Goal: Information Seeking & Learning: Learn about a topic

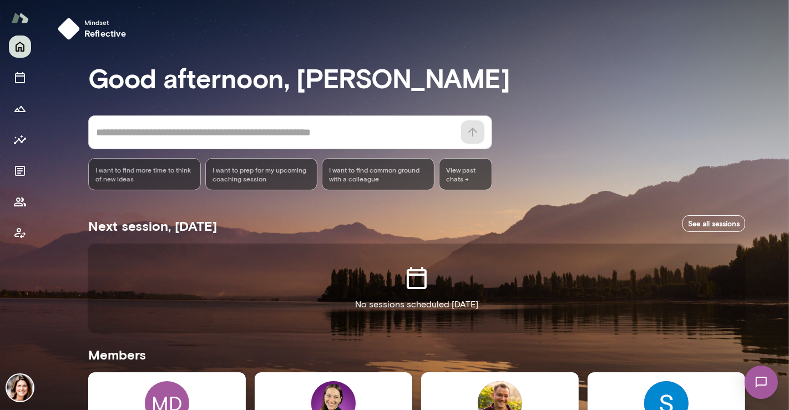
drag, startPoint x: 786, startPoint y: 83, endPoint x: 783, endPoint y: 202, distance: 118.8
click at [787, 199] on div at bounding box center [394, 136] width 789 height 273
click at [511, 390] on img at bounding box center [500, 403] width 44 height 44
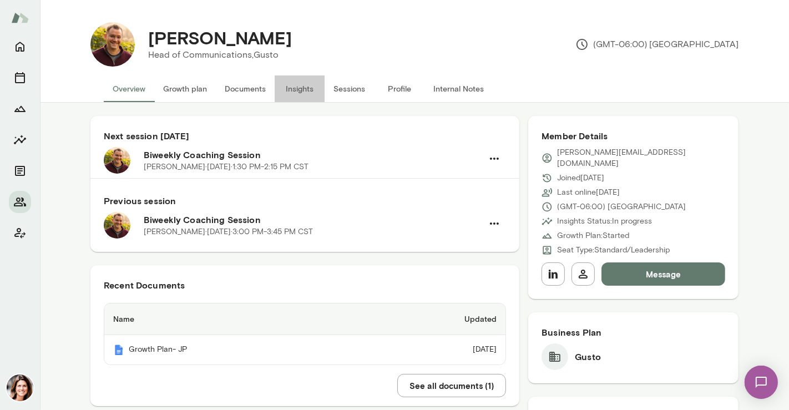
click at [302, 91] on button "Insights" at bounding box center [300, 88] width 50 height 27
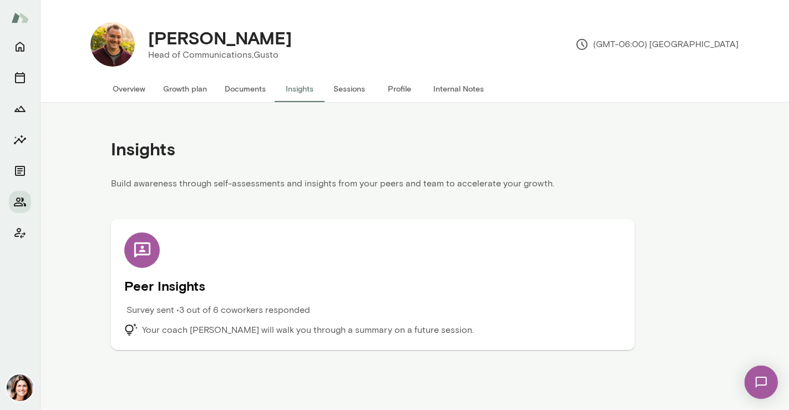
click at [206, 267] on div "Peer Insights Survey sent • 3 out of 6 coworkers responded Your coach [PERSON_N…" at bounding box center [372, 284] width 497 height 104
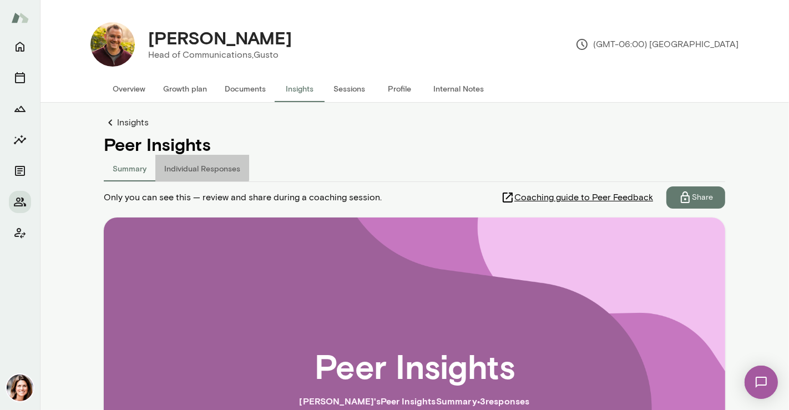
click at [173, 166] on button "Individual Responses" at bounding box center [202, 168] width 94 height 27
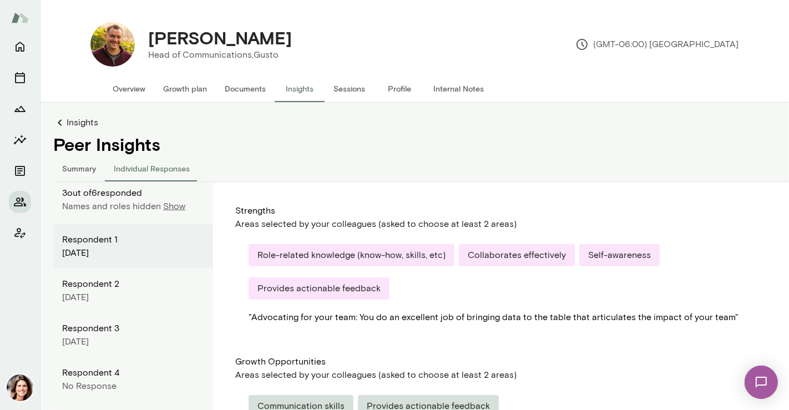
click at [166, 209] on p "Show" at bounding box center [174, 206] width 22 height 13
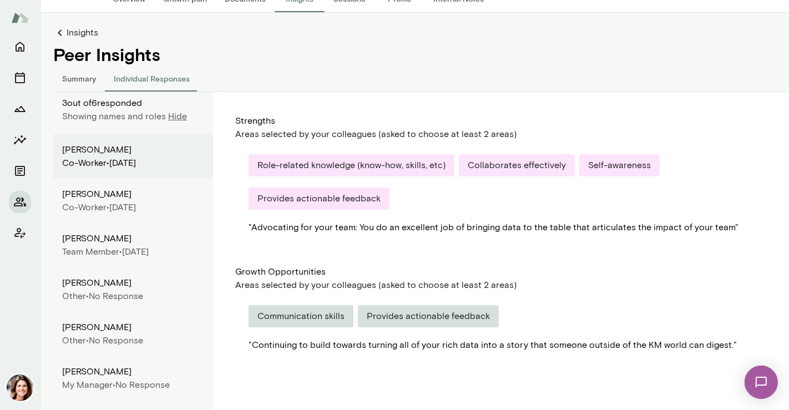
scroll to position [118, 0]
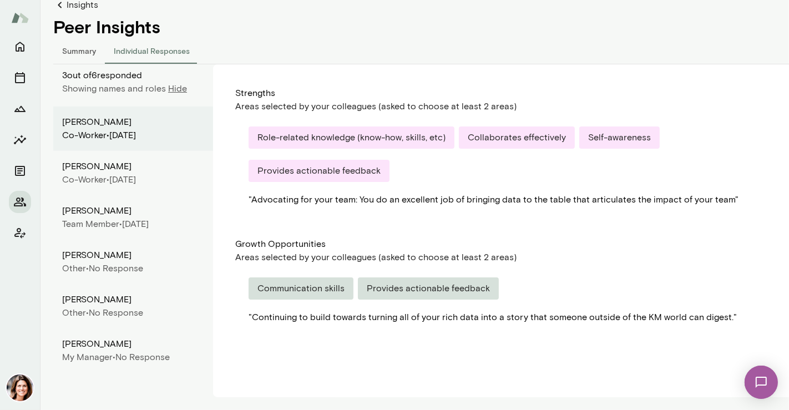
drag, startPoint x: 183, startPoint y: 353, endPoint x: 150, endPoint y: 341, distance: 35.1
click at [150, 341] on div "[PERSON_NAME] My Manager • No Response" at bounding box center [133, 350] width 160 height 44
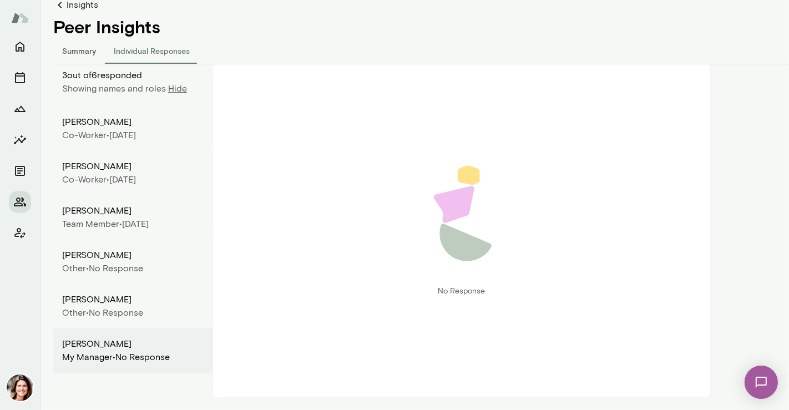
click at [221, 148] on div "No Response" at bounding box center [461, 230] width 497 height 333
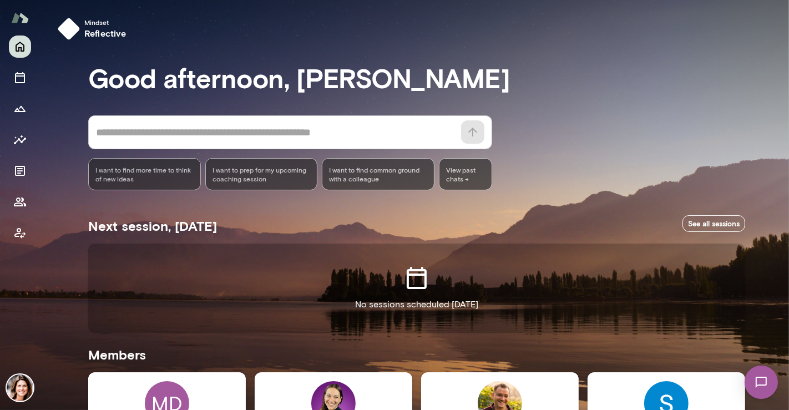
drag, startPoint x: 786, startPoint y: 87, endPoint x: 788, endPoint y: 191, distance: 104.9
click at [788, 191] on div at bounding box center [394, 136] width 789 height 273
click at [787, 246] on div at bounding box center [394, 136] width 789 height 273
click at [786, 247] on div at bounding box center [394, 136] width 789 height 273
click at [655, 240] on div "Next session, [DATE] See all sessions" at bounding box center [416, 224] width 657 height 40
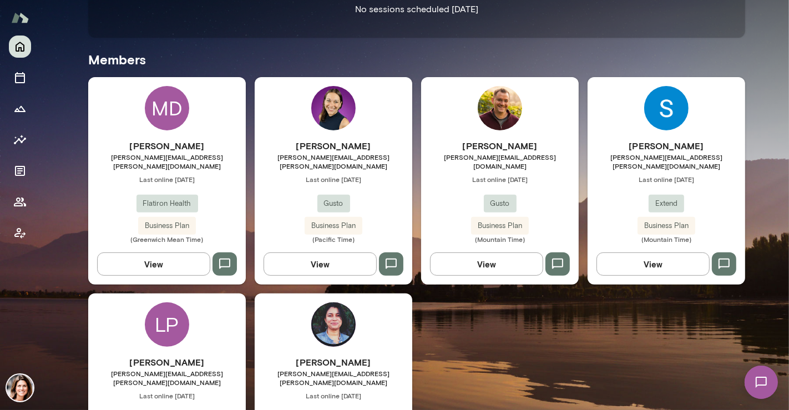
scroll to position [296, 0]
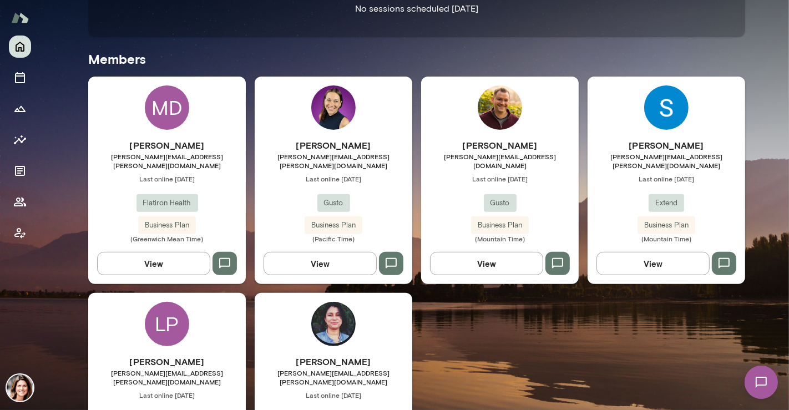
click at [197, 151] on h6 "[PERSON_NAME]" at bounding box center [167, 145] width 158 height 13
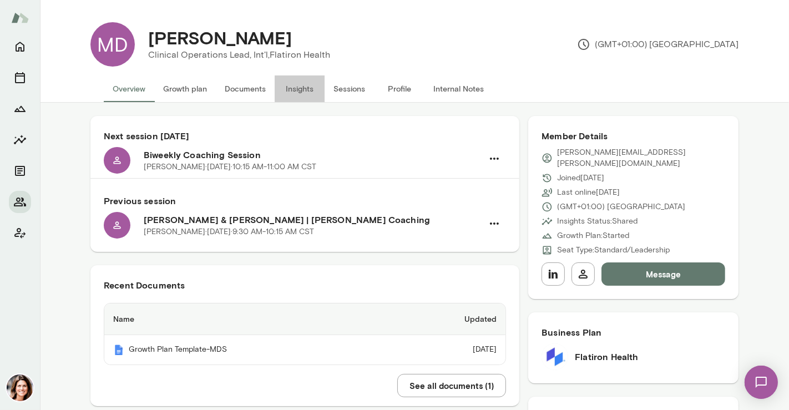
click at [301, 97] on button "Insights" at bounding box center [300, 88] width 50 height 27
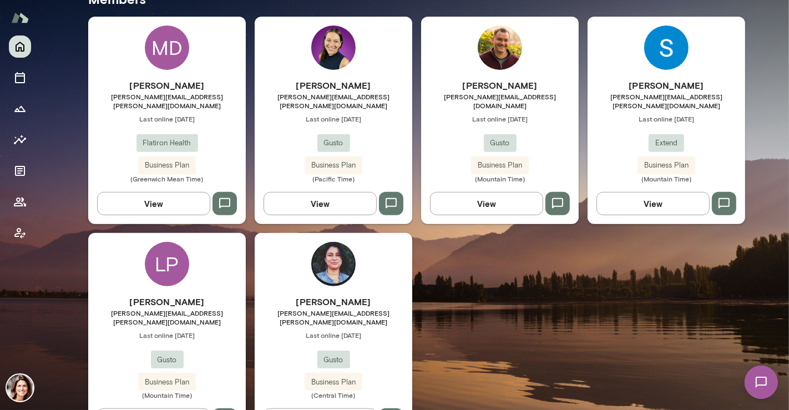
scroll to position [355, 0]
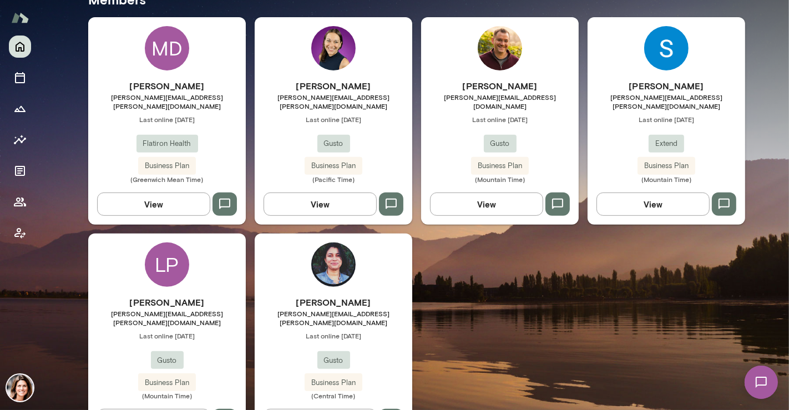
click at [353, 331] on span "Last online [DATE]" at bounding box center [334, 335] width 158 height 9
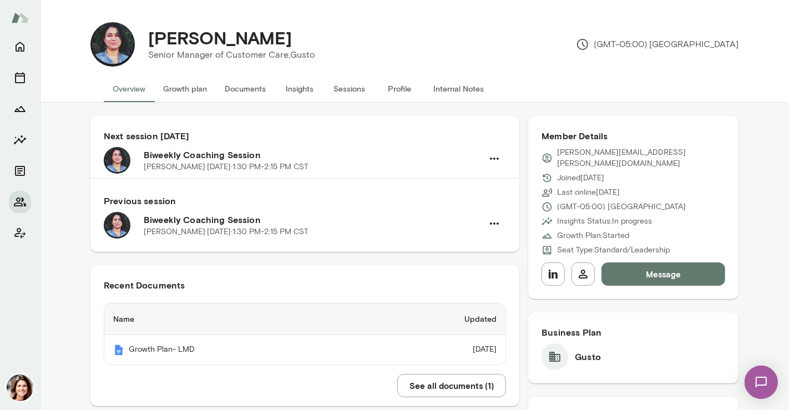
click at [292, 92] on button "Insights" at bounding box center [300, 88] width 50 height 27
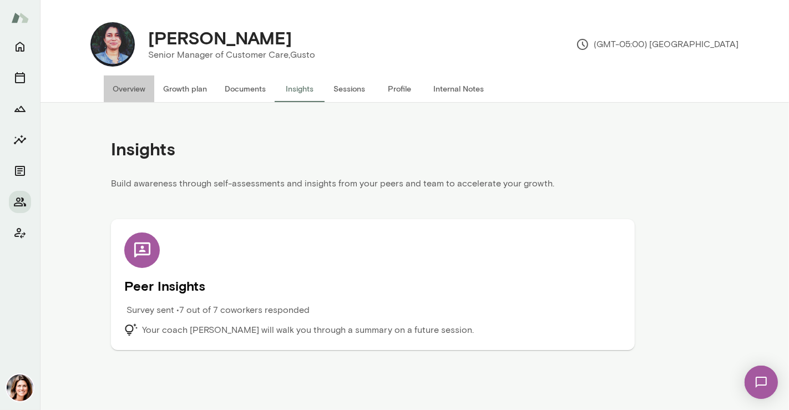
click at [140, 97] on button "Overview" at bounding box center [129, 88] width 50 height 27
